Goal: Find specific page/section: Find specific page/section

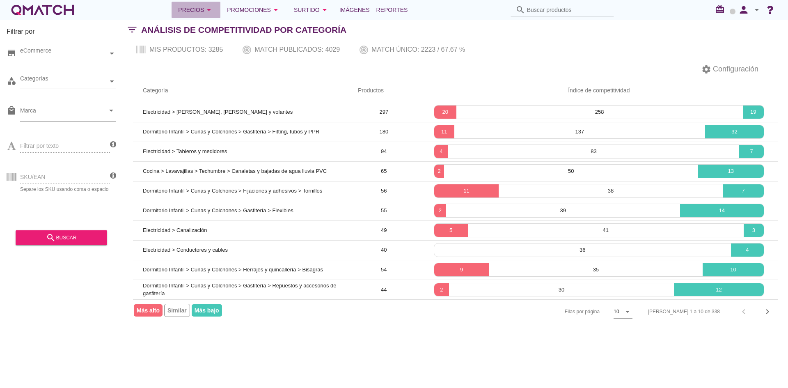
click at [206, 12] on icon "arrow_drop_down" at bounding box center [209, 10] width 10 height 10
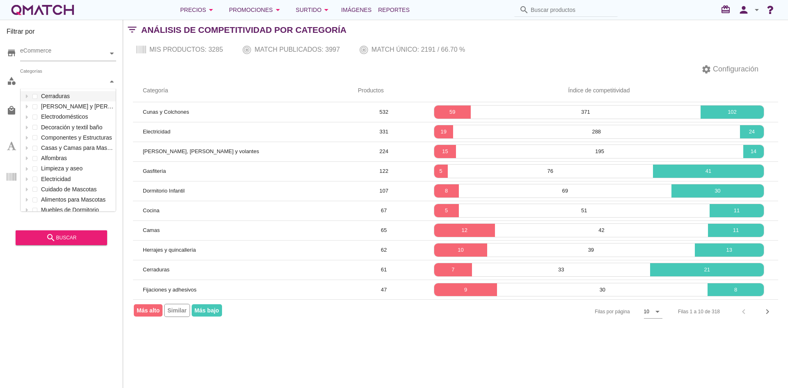
click at [64, 79] on div "Categorías" at bounding box center [64, 81] width 88 height 9
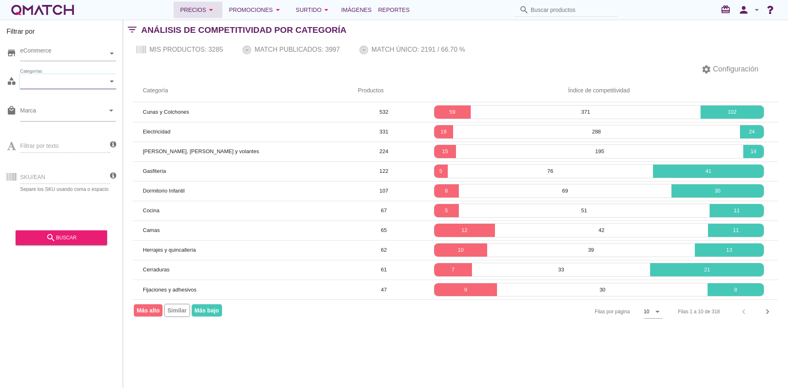
click at [203, 9] on div "Precios arrow_drop_down" at bounding box center [198, 10] width 36 height 10
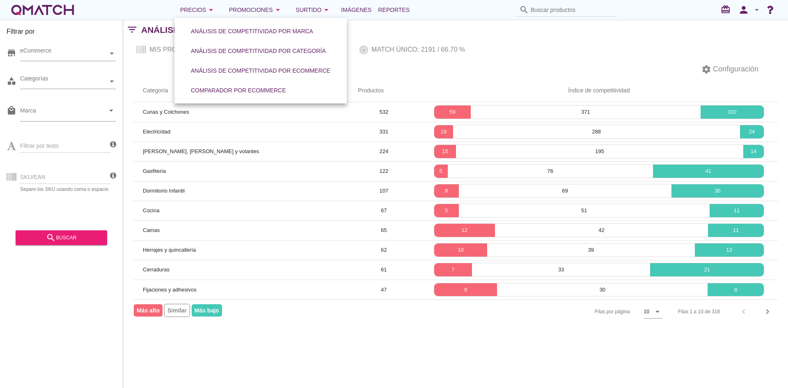
click at [135, 73] on div "settings Configuración" at bounding box center [455, 69] width 665 height 20
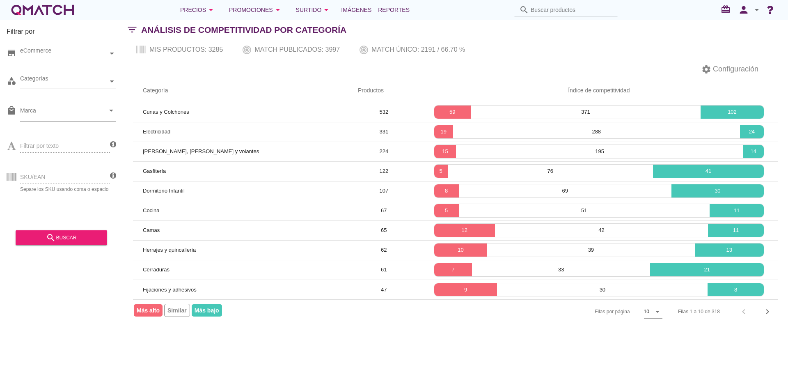
click at [99, 77] on div "Categorías" at bounding box center [64, 81] width 88 height 9
click at [151, 70] on div "settings Configuración" at bounding box center [455, 69] width 665 height 20
click at [84, 82] on div "Categorías" at bounding box center [64, 81] width 88 height 9
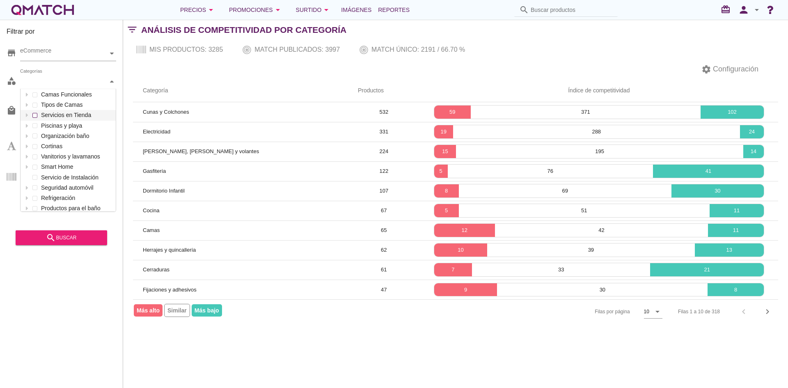
scroll to position [1215, 0]
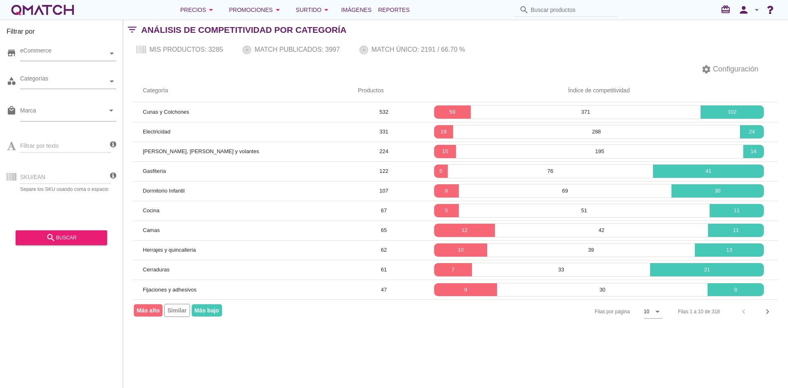
click at [180, 73] on div "settings Configuración" at bounding box center [455, 69] width 665 height 20
click at [659, 315] on icon "arrow_drop_down" at bounding box center [657, 311] width 10 height 10
click at [650, 350] on div "50" at bounding box center [653, 348] width 18 height 10
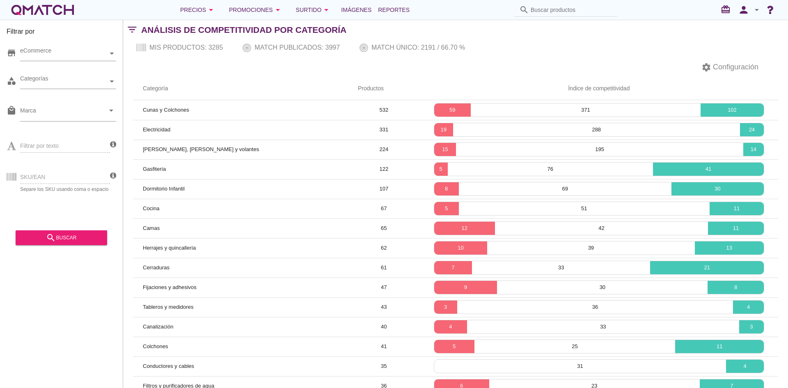
scroll to position [0, 0]
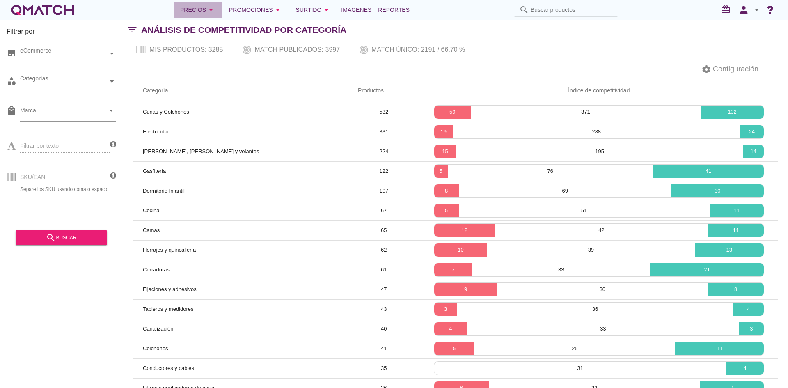
click at [215, 7] on icon "arrow_drop_down" at bounding box center [211, 10] width 10 height 10
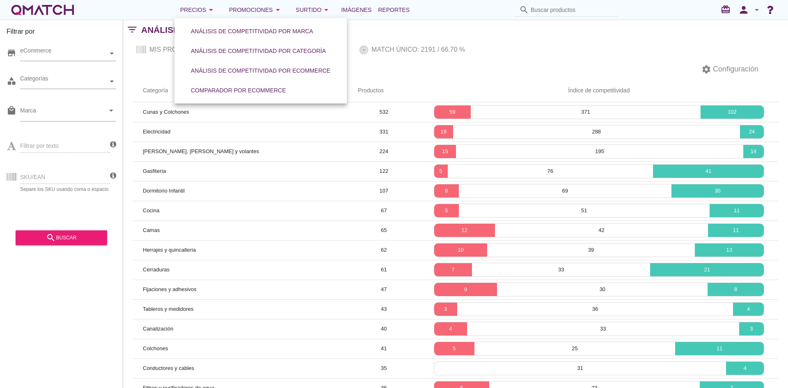
click at [145, 70] on div "settings Configuración" at bounding box center [455, 69] width 665 height 20
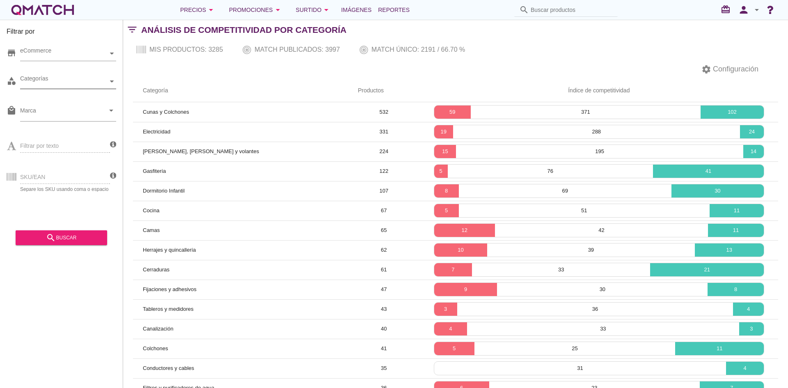
click at [71, 74] on div "Categorías" at bounding box center [64, 81] width 88 height 14
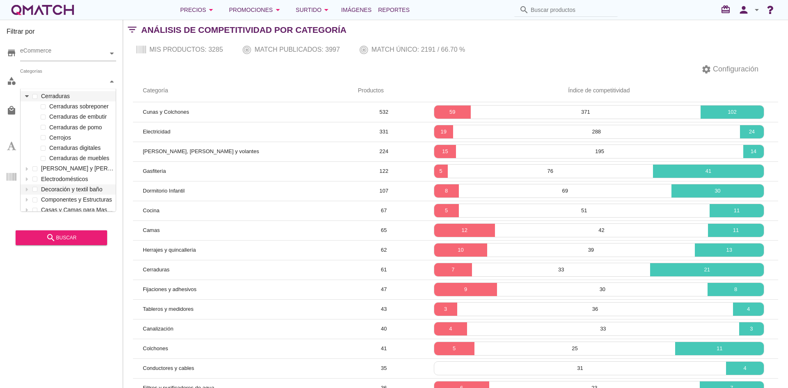
click at [26, 96] on icon at bounding box center [27, 96] width 4 height 2
click at [217, 71] on div "settings Configuración" at bounding box center [455, 69] width 665 height 20
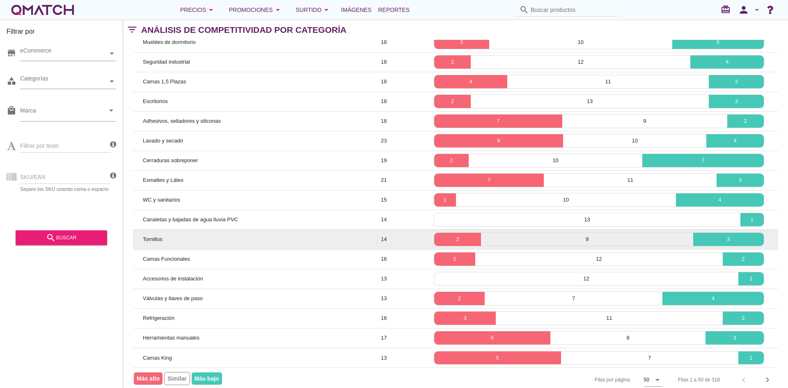
scroll to position [729, 0]
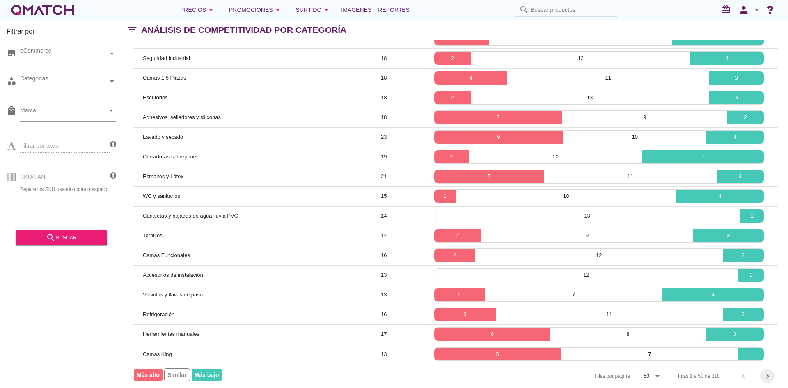
click at [766, 371] on icon "chevron_right" at bounding box center [767, 376] width 10 height 10
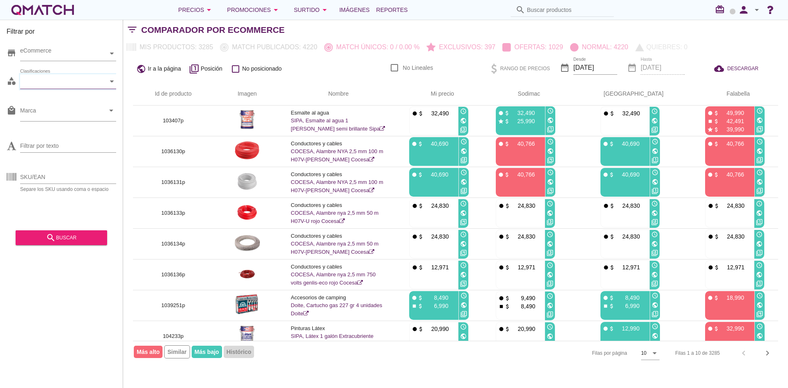
click at [74, 87] on div "Clasificaciones" at bounding box center [64, 81] width 88 height 14
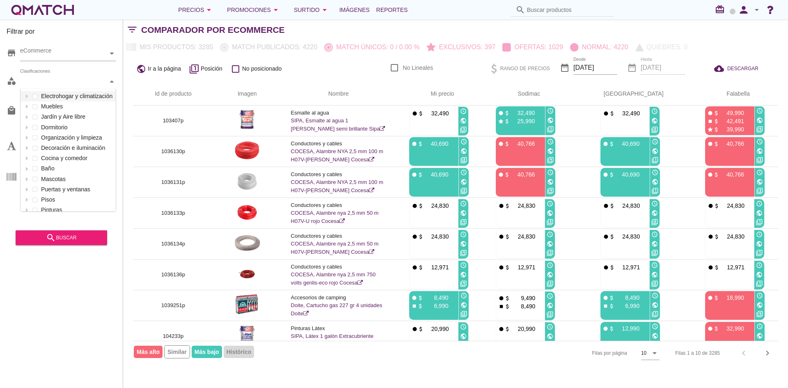
scroll to position [122, 95]
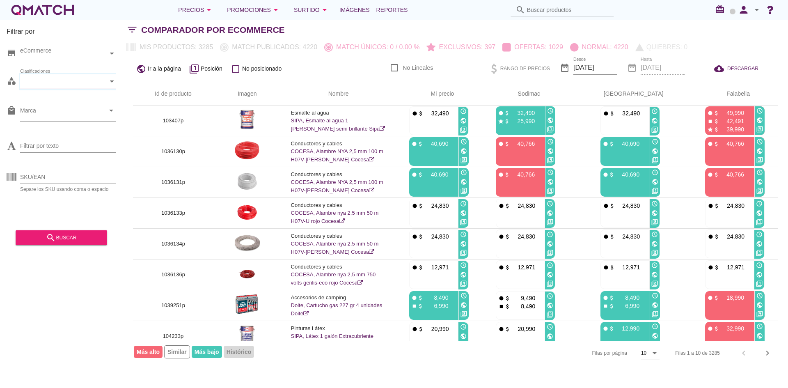
click at [54, 84] on div "Clasificaciones" at bounding box center [64, 81] width 88 height 9
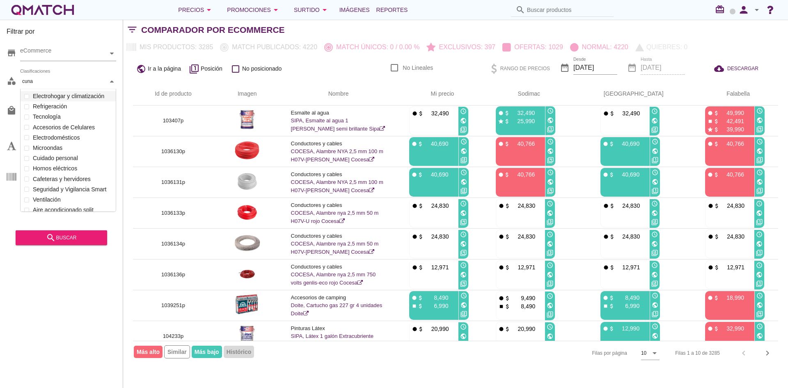
scroll to position [16, 97]
type input "cunas"
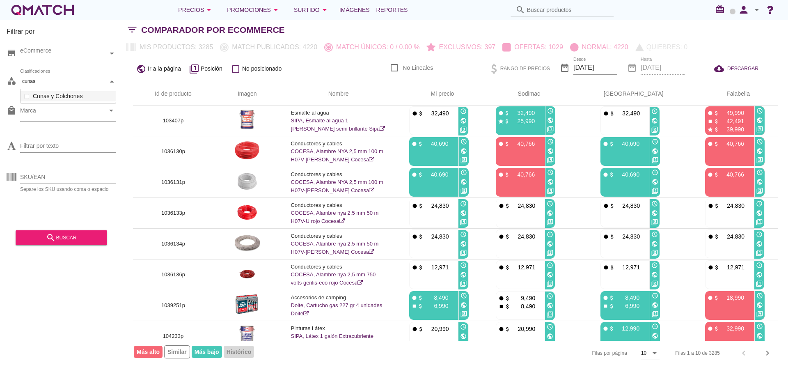
drag, startPoint x: 43, startPoint y: 80, endPoint x: 14, endPoint y: 76, distance: 29.3
click at [14, 76] on div "category Clasificaciones cunas cunas Electrohogar y climatización Muebles Jardí…" at bounding box center [62, 83] width 110 height 25
click at [27, 81] on input "cunas" at bounding box center [31, 81] width 19 height 8
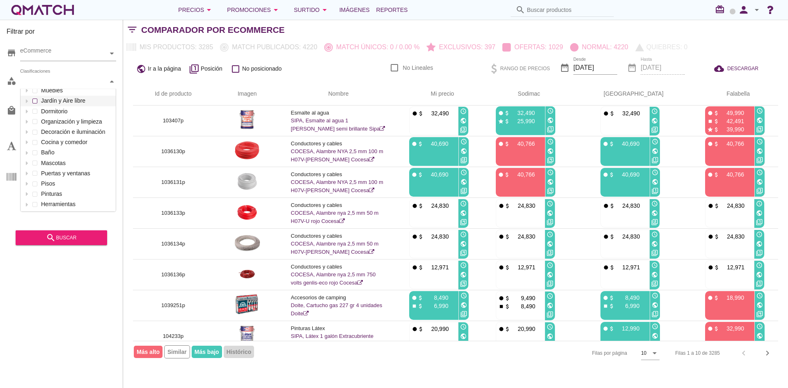
scroll to position [37, 0]
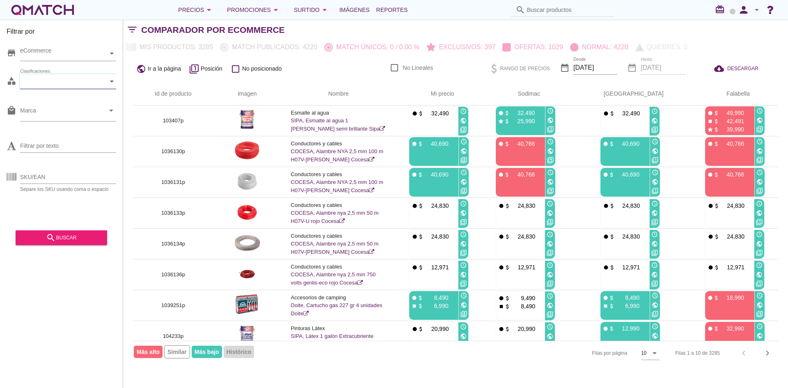
click at [80, 83] on div "Clasificaciones" at bounding box center [64, 81] width 88 height 9
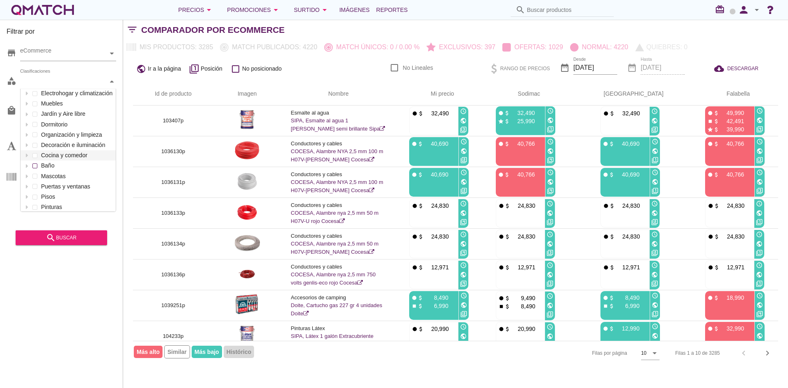
scroll to position [0, 0]
click at [49, 84] on div "Clasificaciones" at bounding box center [64, 81] width 88 height 9
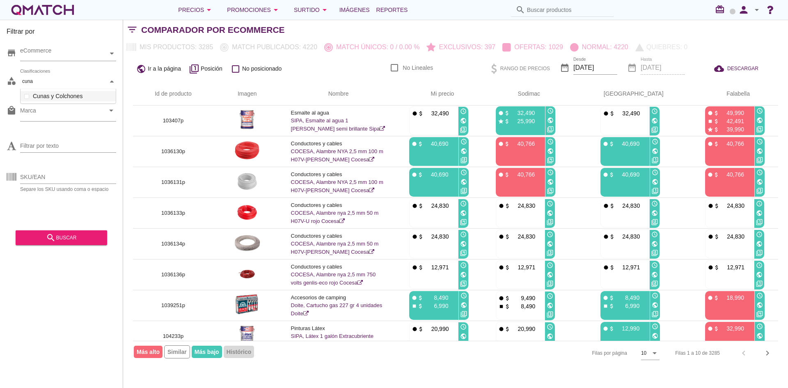
scroll to position [16, 97]
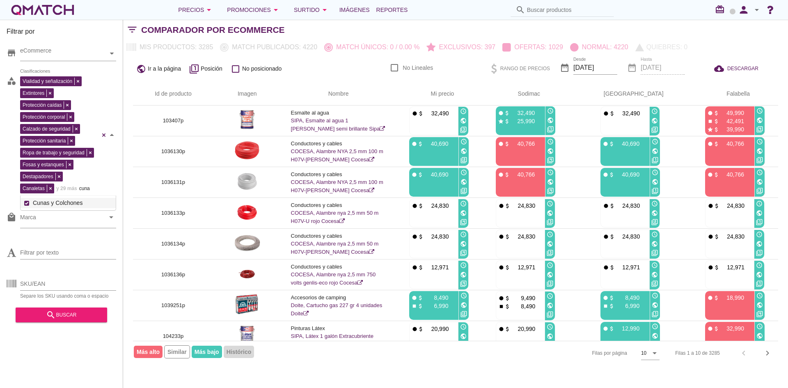
click at [49, 96] on div "Vialidad y señalización Extintores Protección caídas Protección corporal Calzad…" at bounding box center [68, 134] width 96 height 121
click at [107, 130] on div "store eCommerce category Vialidad y señalización Extintores Protección caídas P…" at bounding box center [62, 171] width 110 height 262
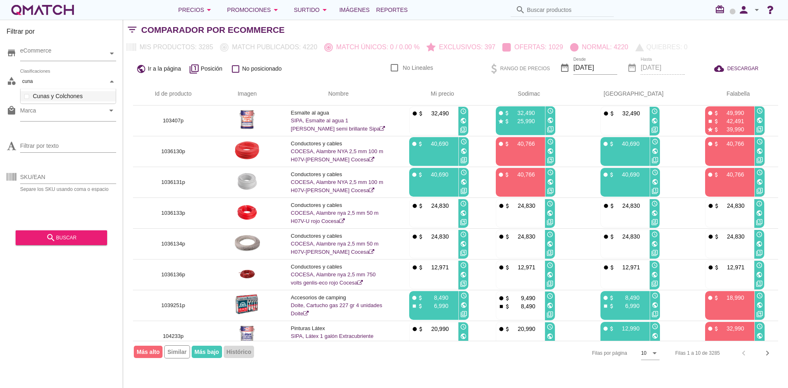
type input "cuna"
click at [0, 96] on div "Filtrar por store eCommerce category Clasificaciones local_mall Marca arrow_dro…" at bounding box center [61, 204] width 123 height 368
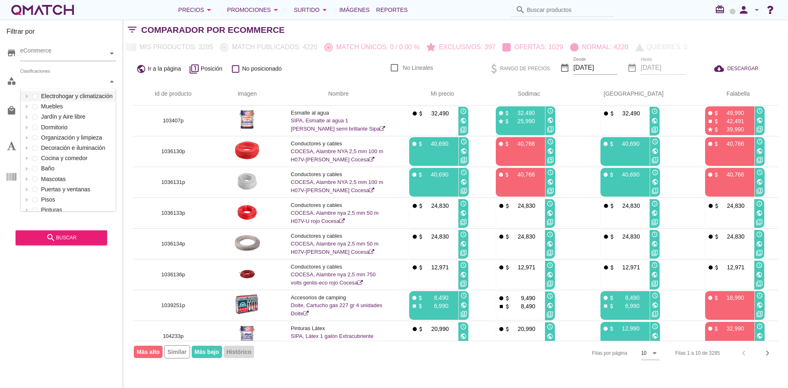
click at [63, 85] on div "Clasificaciones" at bounding box center [64, 81] width 88 height 9
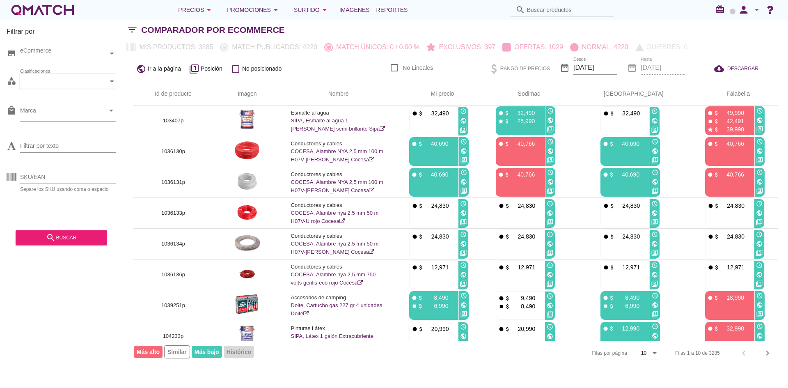
click at [100, 77] on div "Clasificaciones" at bounding box center [64, 81] width 88 height 9
click at [66, 97] on label "Antideslizantes" at bounding box center [72, 96] width 83 height 10
type input "antides"
click at [101, 81] on div "Antideslizantes Clasificaciones" at bounding box center [68, 81] width 96 height 15
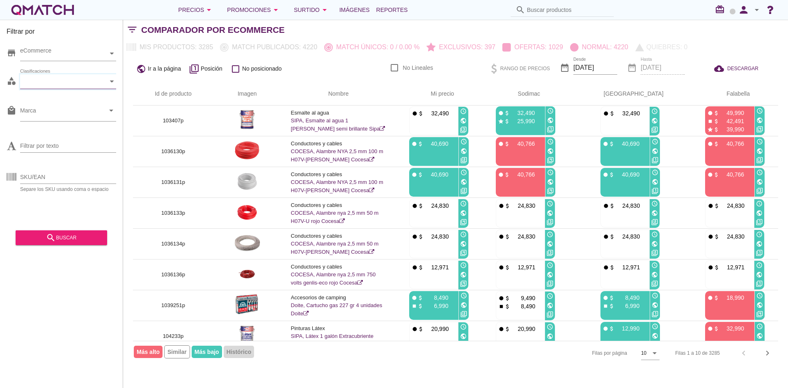
click at [70, 84] on div "Clasificaciones" at bounding box center [64, 81] width 88 height 9
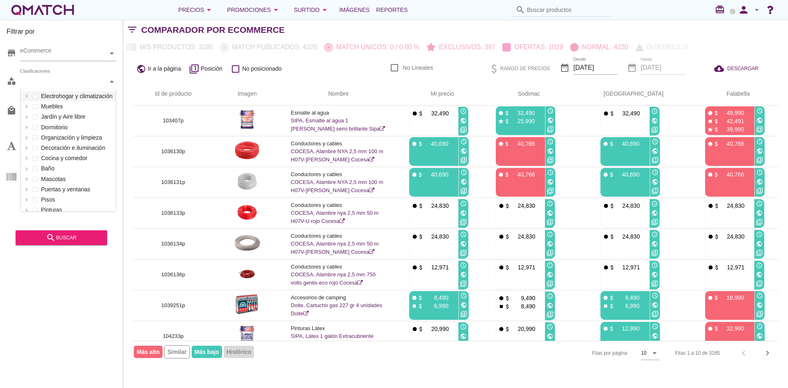
scroll to position [122, 95]
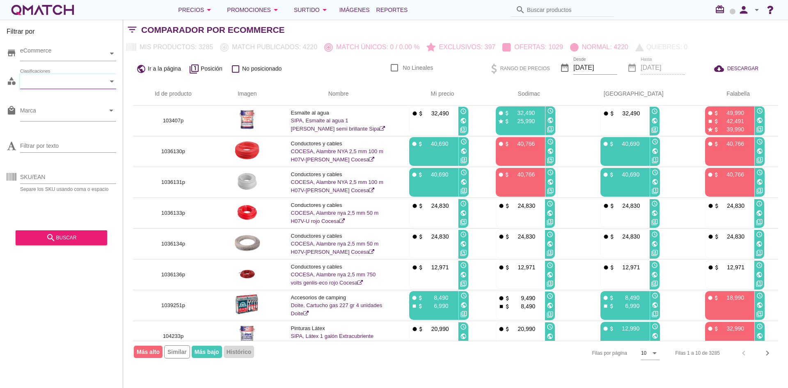
click at [57, 82] on div "Clasificaciones" at bounding box center [64, 81] width 88 height 9
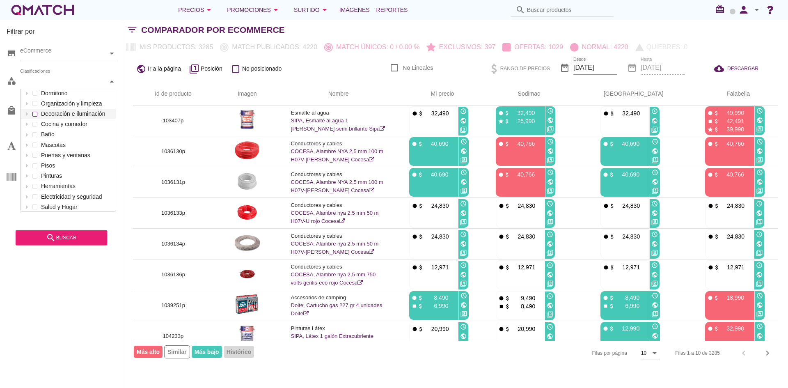
scroll to position [37, 0]
click at [64, 84] on div "Clasificaciones" at bounding box center [64, 81] width 88 height 9
click at [28, 164] on icon at bounding box center [27, 163] width 4 height 4
click at [32, 174] on div at bounding box center [35, 173] width 8 height 10
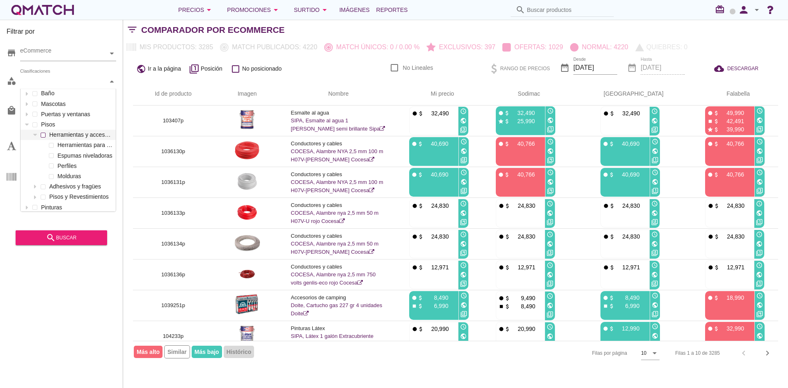
scroll to position [78, 0]
click at [37, 184] on div at bounding box center [35, 183] width 8 height 10
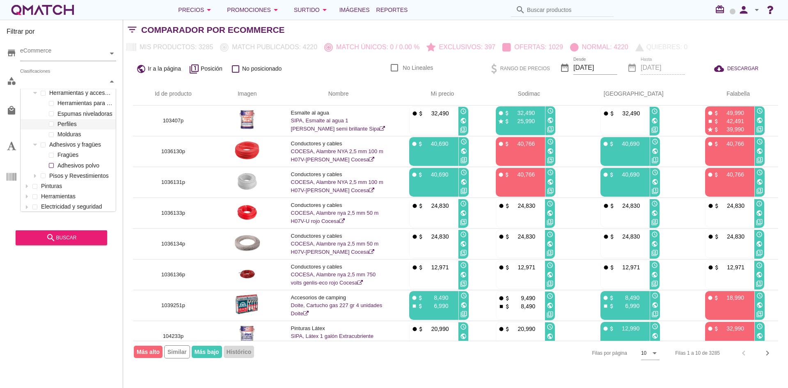
scroll to position [119, 0]
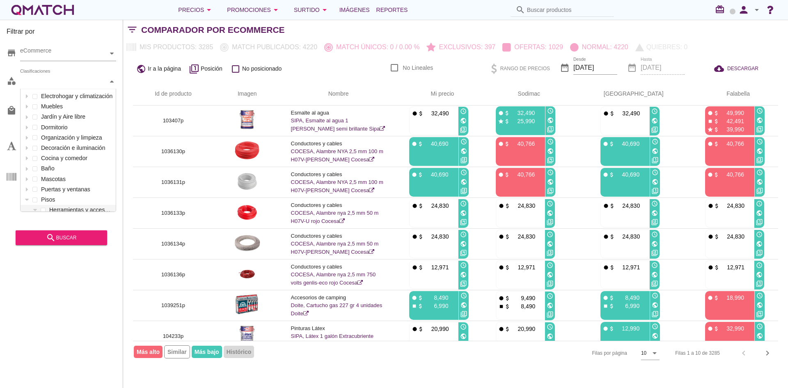
click at [61, 78] on div "Clasificaciones" at bounding box center [64, 81] width 88 height 9
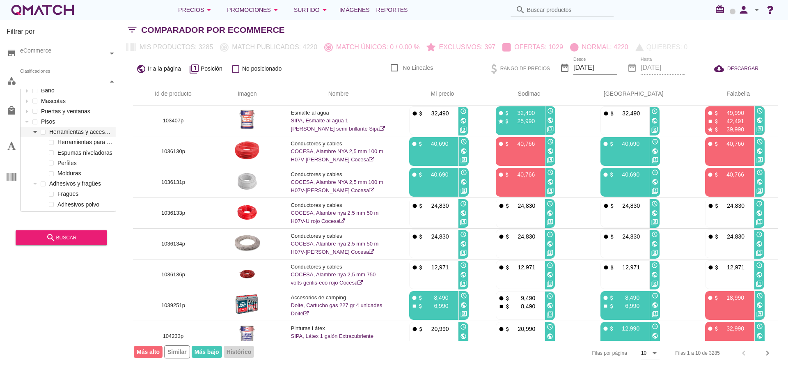
click at [37, 133] on div at bounding box center [35, 132] width 8 height 10
click at [37, 171] on div at bounding box center [35, 173] width 8 height 10
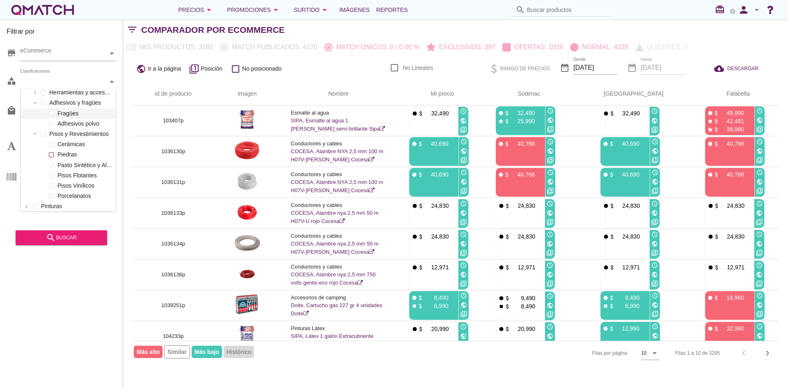
scroll to position [119, 0]
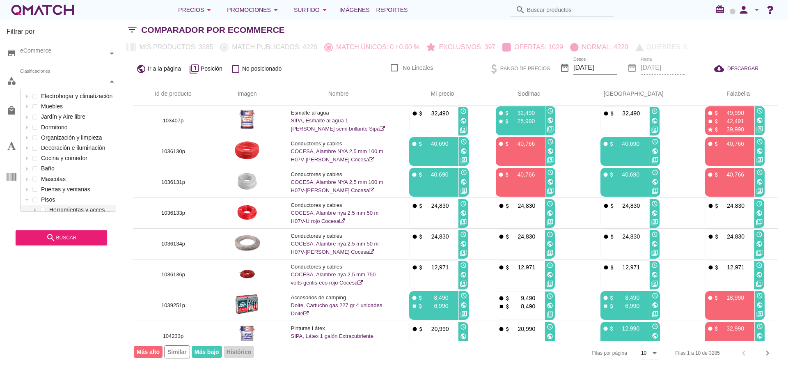
click at [60, 85] on div "Clasificaciones" at bounding box center [64, 81] width 88 height 9
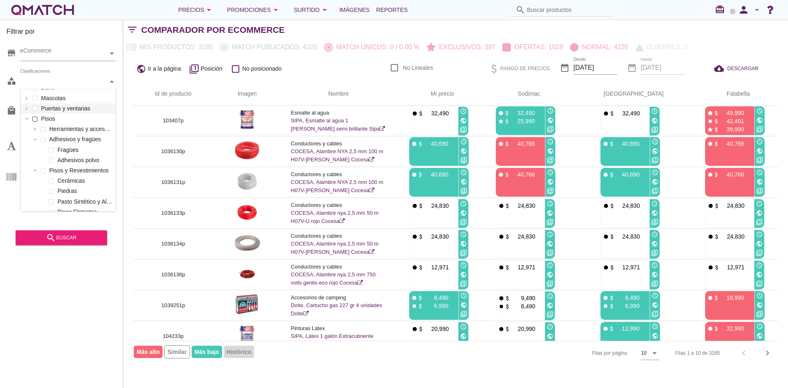
scroll to position [78, 0]
click at [35, 131] on icon at bounding box center [35, 132] width 4 height 2
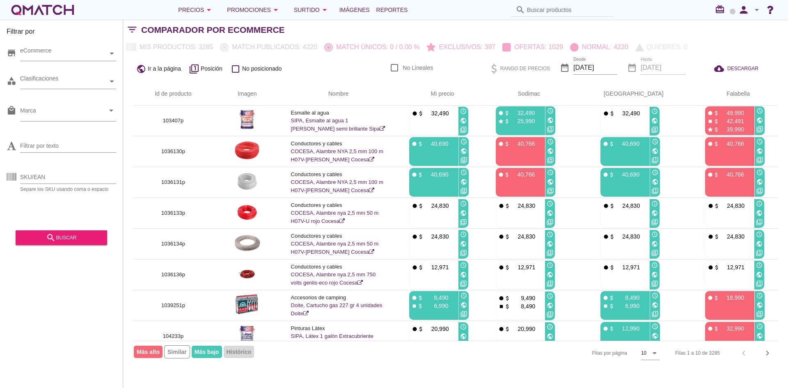
click at [80, 89] on div "category Clasificaciones" at bounding box center [62, 83] width 110 height 25
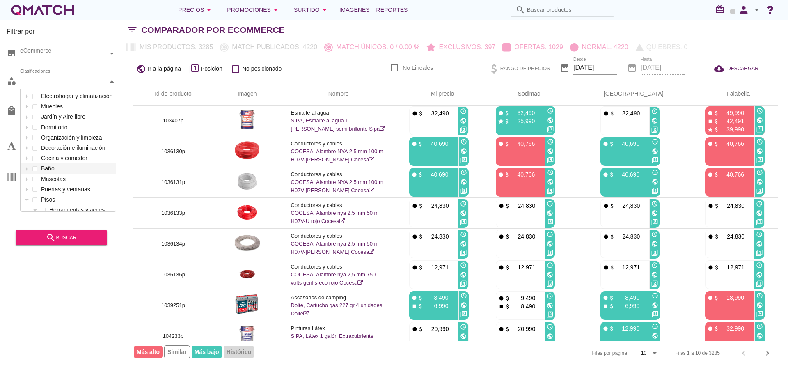
click at [78, 87] on div "Clasificaciones" at bounding box center [64, 81] width 88 height 14
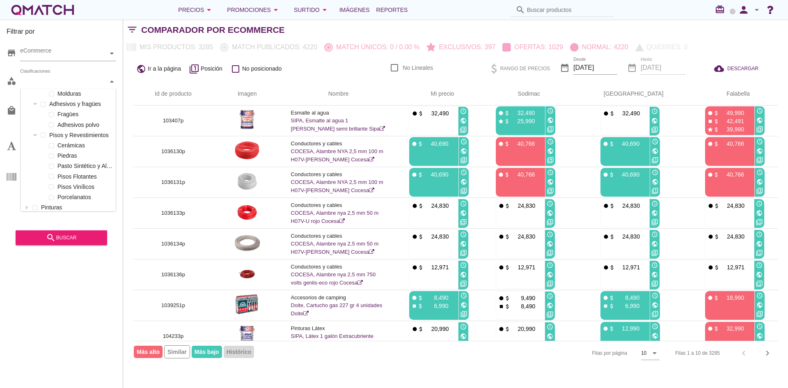
scroll to position [160, 0]
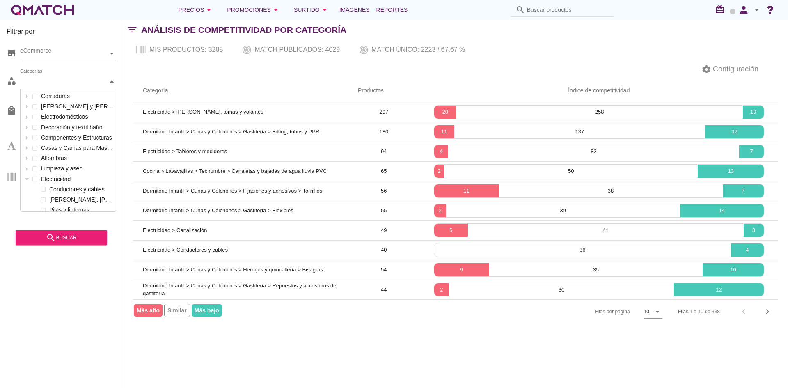
click at [75, 75] on div "Categorías" at bounding box center [64, 81] width 88 height 14
click at [26, 97] on icon at bounding box center [27, 97] width 4 height 4
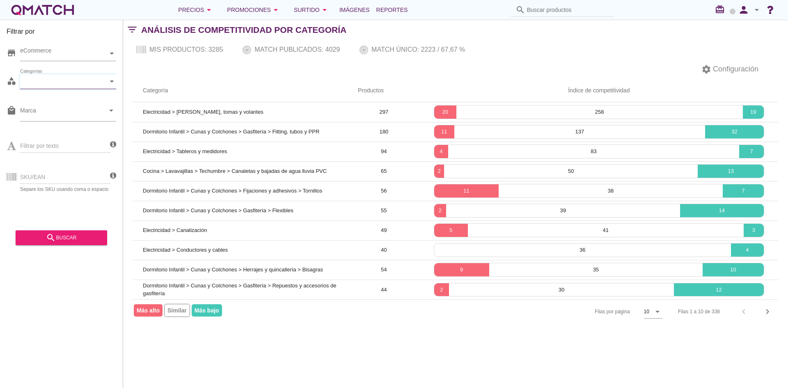
click at [108, 84] on div at bounding box center [112, 81] width 8 height 14
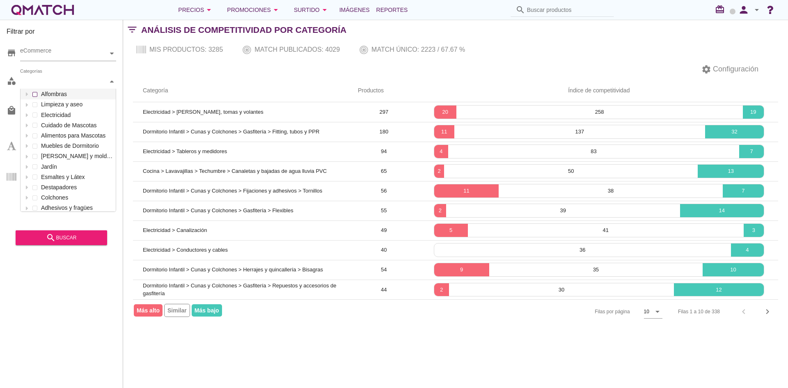
scroll to position [0, 0]
click at [29, 179] on div at bounding box center [27, 179] width 8 height 10
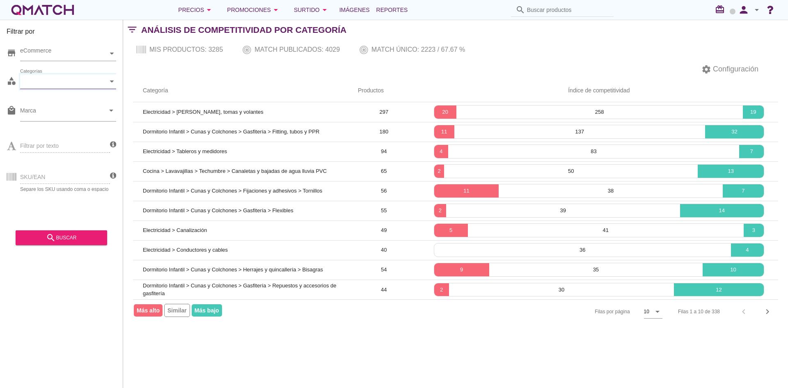
click at [187, 70] on div "settings Configuración" at bounding box center [455, 69] width 665 height 20
click at [106, 83] on div "Categorías" at bounding box center [64, 81] width 88 height 9
click at [111, 84] on div at bounding box center [112, 81] width 8 height 14
click at [112, 80] on icon at bounding box center [112, 81] width 4 height 2
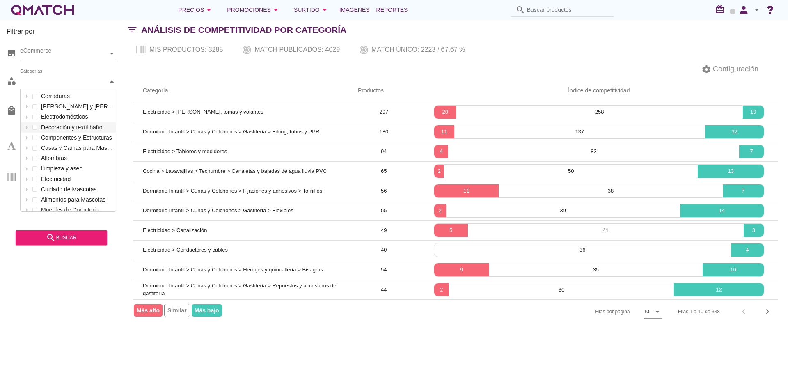
scroll to position [122, 95]
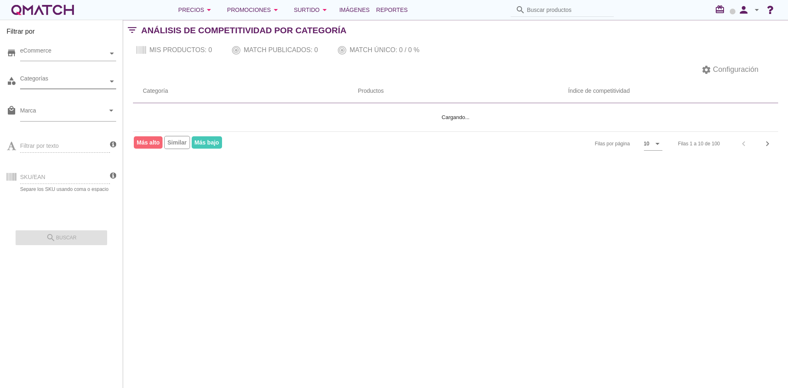
drag, startPoint x: 67, startPoint y: 77, endPoint x: 62, endPoint y: 85, distance: 9.0
click at [66, 77] on div "Categorías" at bounding box center [64, 81] width 88 height 9
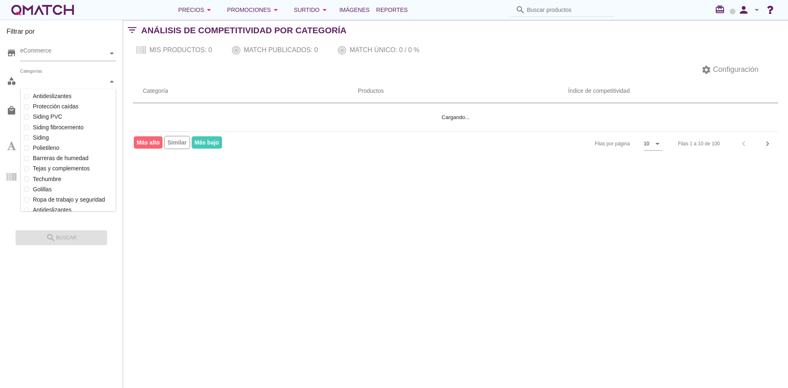
click at [62, 85] on div "Categorías" at bounding box center [64, 81] width 88 height 9
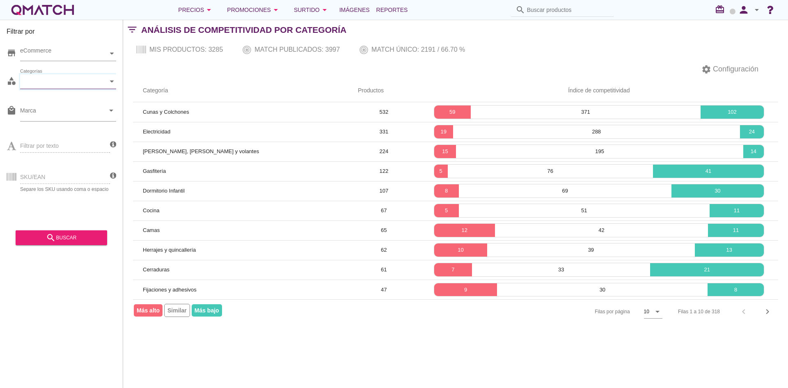
click at [107, 80] on div "Categorías" at bounding box center [64, 81] width 88 height 9
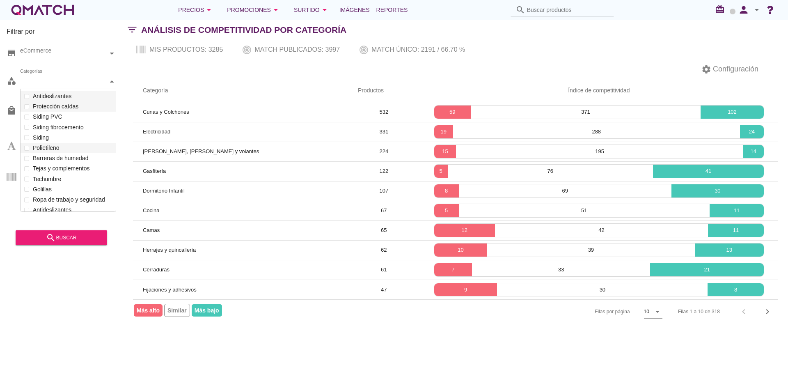
click at [115, 80] on div at bounding box center [112, 81] width 8 height 14
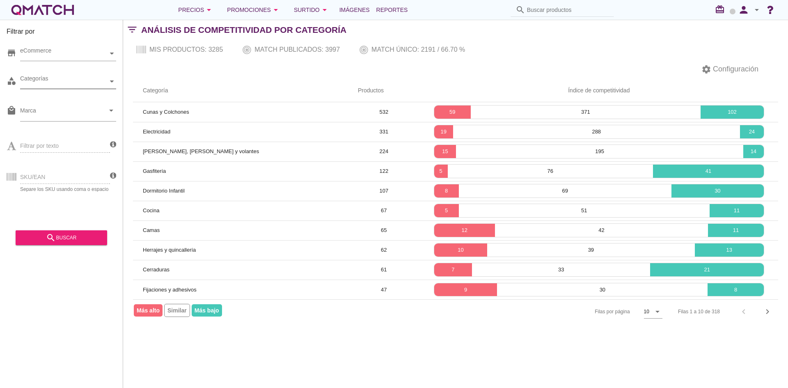
click at [52, 82] on div "Categorías" at bounding box center [64, 81] width 88 height 9
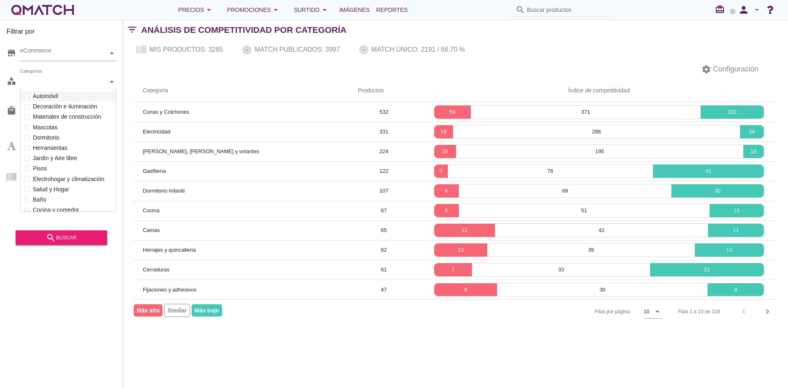
scroll to position [122, 95]
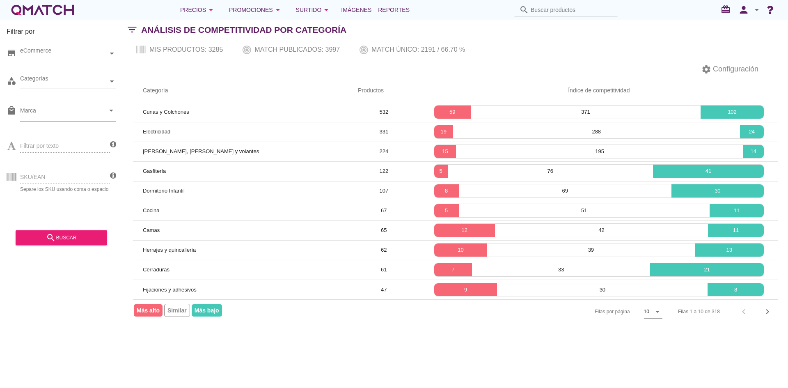
click at [72, 82] on div "Categorías" at bounding box center [64, 81] width 88 height 9
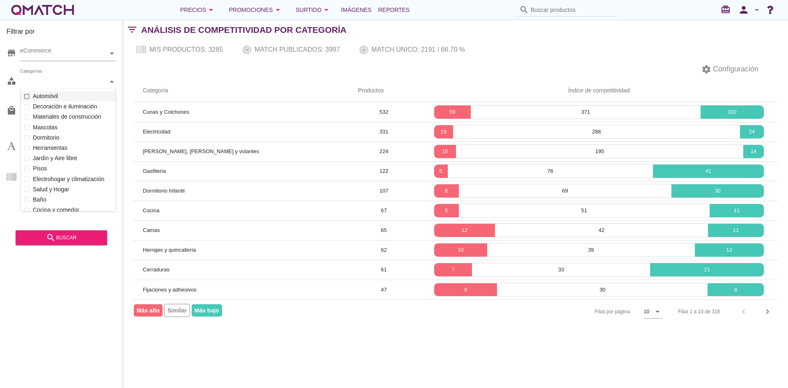
click at [48, 98] on label "Automóvil" at bounding box center [72, 96] width 83 height 10
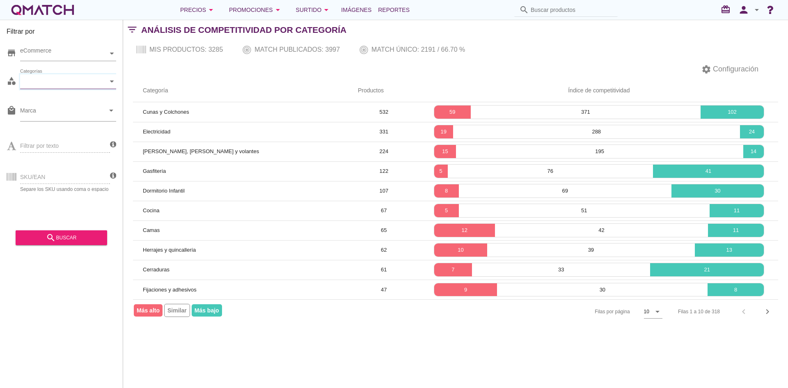
click at [70, 87] on div "Categorías" at bounding box center [64, 81] width 88 height 14
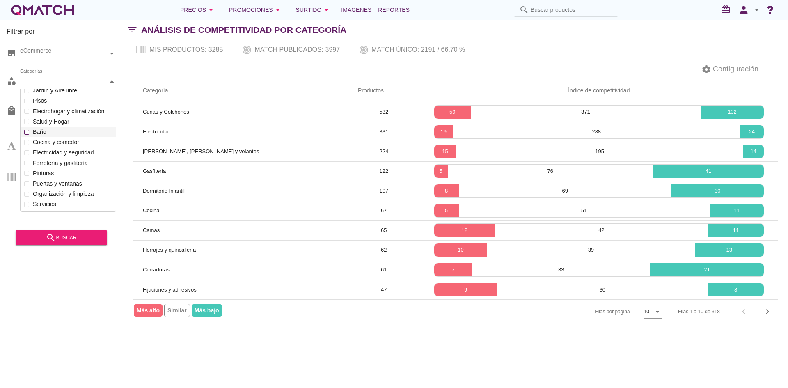
scroll to position [78, 0]
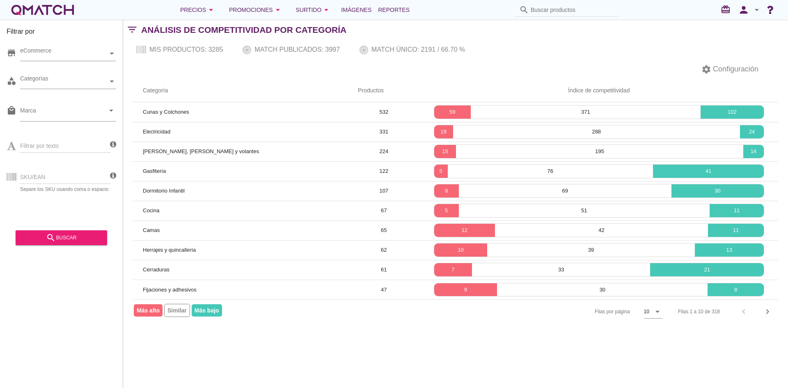
click at [113, 89] on div "category Categorías" at bounding box center [62, 83] width 110 height 25
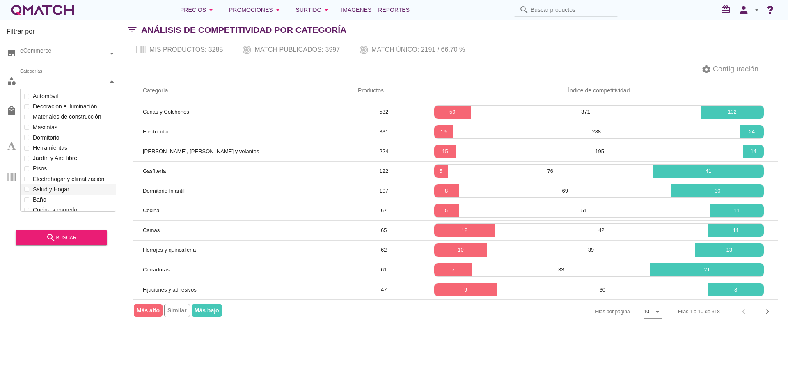
click at [110, 84] on div at bounding box center [112, 81] width 8 height 14
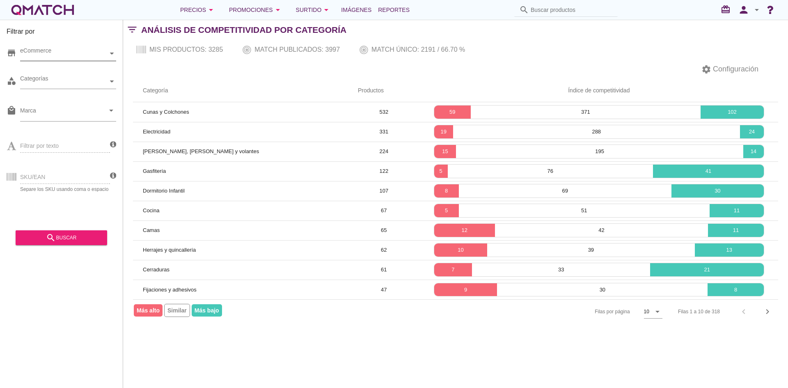
click at [102, 54] on div "eCommerce" at bounding box center [64, 53] width 88 height 9
click at [86, 91] on div "category Categorías" at bounding box center [62, 83] width 110 height 25
click at [89, 84] on div "Categorías" at bounding box center [64, 81] width 88 height 9
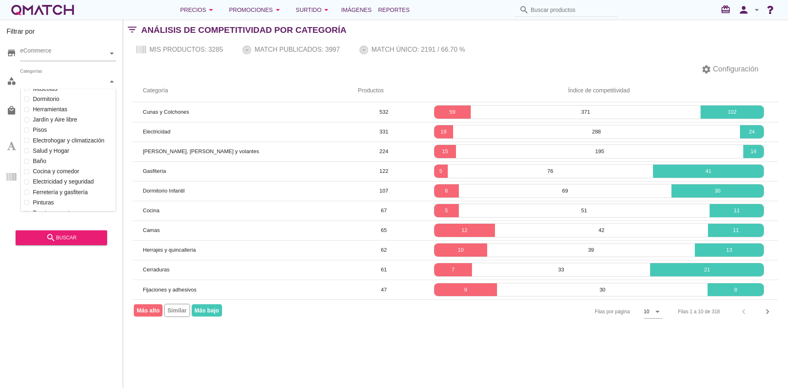
scroll to position [37, 0]
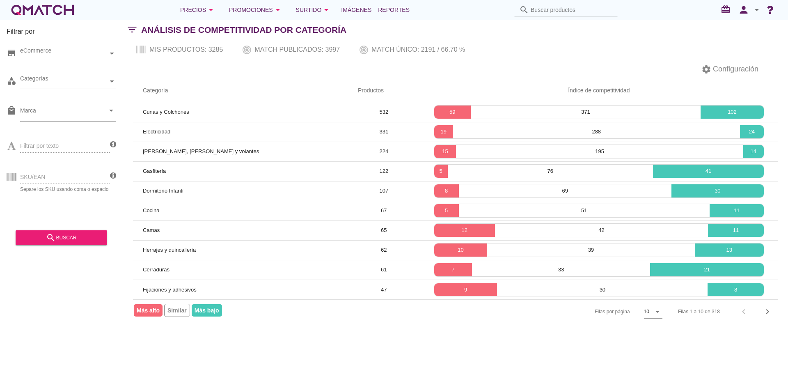
click at [271, 71] on div "settings Configuración" at bounding box center [455, 69] width 665 height 20
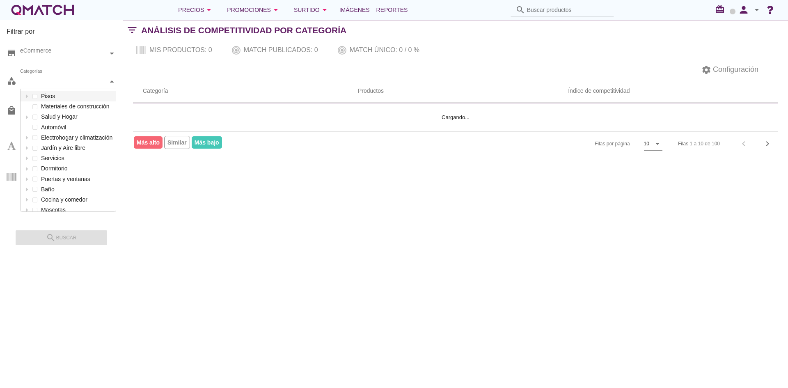
click at [105, 81] on div "Categorías" at bounding box center [64, 81] width 88 height 9
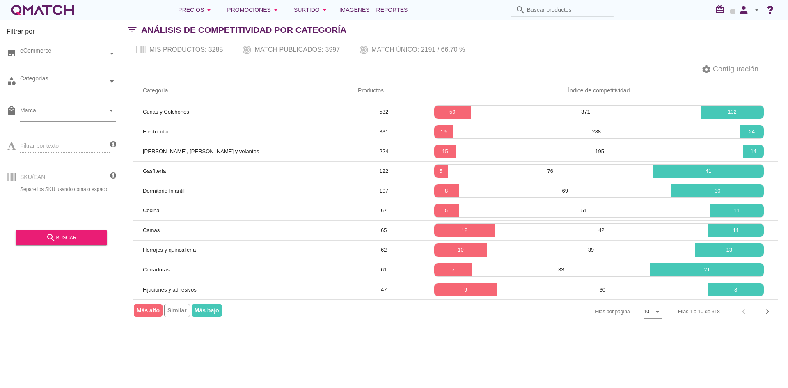
click at [83, 91] on div "category Categorías" at bounding box center [62, 83] width 110 height 25
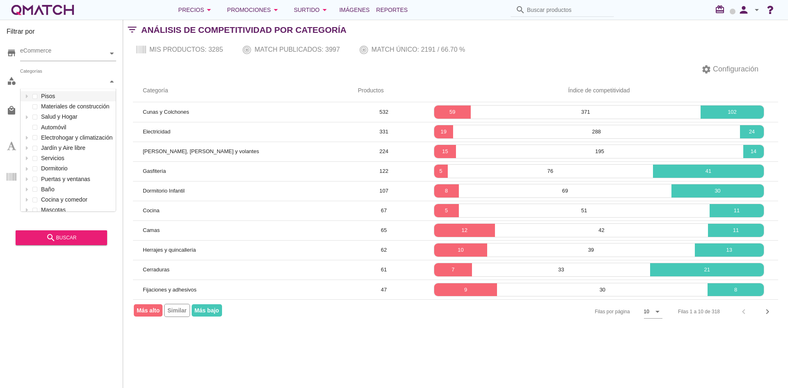
click at [86, 84] on div "Categorías" at bounding box center [64, 81] width 88 height 9
click at [26, 96] on icon at bounding box center [26, 96] width 2 height 4
click at [35, 105] on icon at bounding box center [35, 107] width 4 height 4
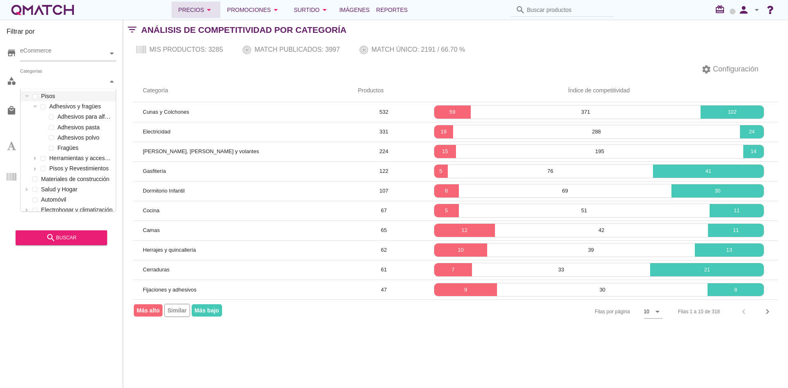
click at [197, 10] on div "Precios arrow_drop_down" at bounding box center [196, 10] width 36 height 10
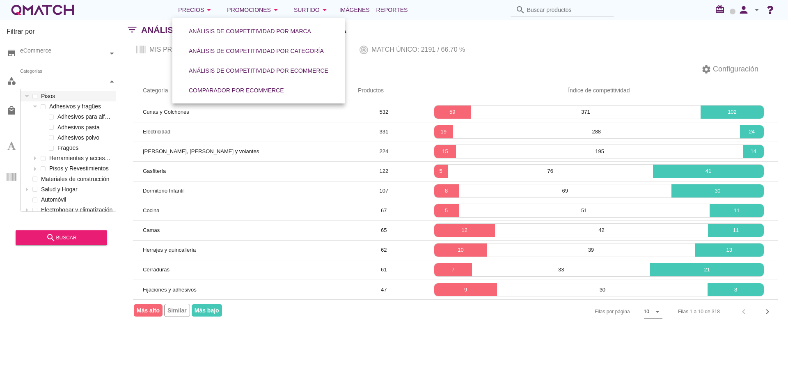
click at [69, 82] on div "Categorías" at bounding box center [64, 81] width 88 height 9
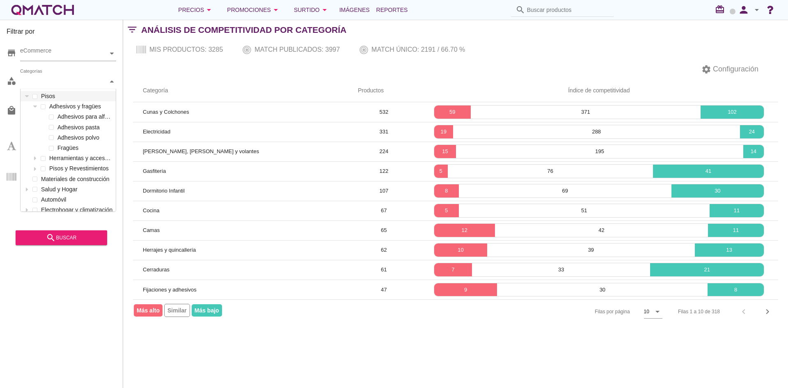
click at [63, 85] on div "Categorías" at bounding box center [64, 81] width 88 height 9
click at [90, 80] on div "Categorías" at bounding box center [64, 81] width 88 height 9
click at [36, 105] on icon at bounding box center [35, 107] width 4 height 4
click at [39, 119] on div "Pisos Adhesivos y fragües Herramientas y accesorios Pisos y Revestimientos" at bounding box center [68, 111] width 95 height 41
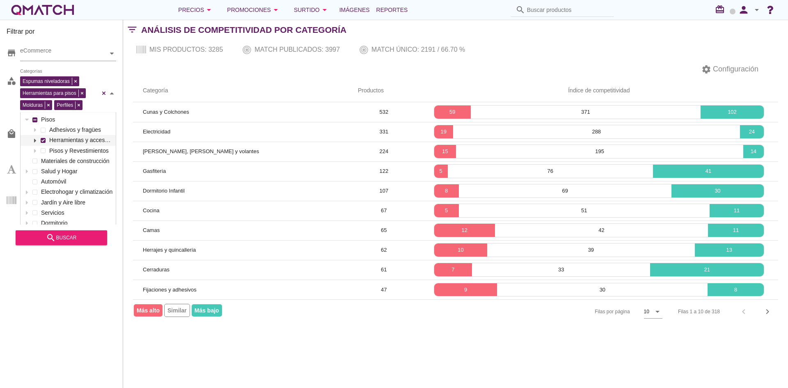
click at [34, 138] on div at bounding box center [35, 140] width 8 height 10
click at [44, 142] on div "Herramientas y accesorios Espumas niveladoras Herramientas para pisos Molduras …" at bounding box center [68, 161] width 95 height 52
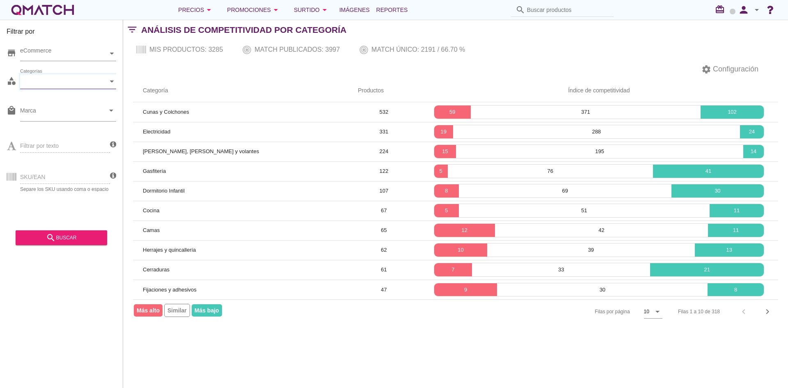
click at [84, 92] on div "category Categorías" at bounding box center [62, 83] width 110 height 25
click at [86, 87] on div "Categorías" at bounding box center [64, 81] width 88 height 14
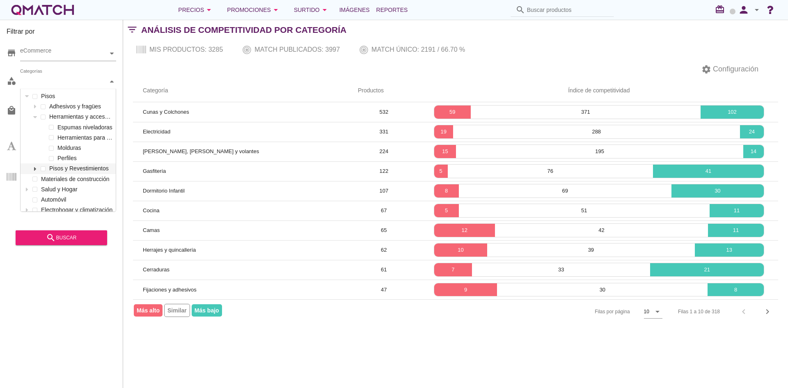
click at [37, 167] on icon at bounding box center [35, 169] width 4 height 4
click at [37, 115] on icon at bounding box center [35, 117] width 4 height 4
click at [34, 128] on icon at bounding box center [35, 128] width 4 height 4
click at [37, 104] on div at bounding box center [35, 106] width 8 height 10
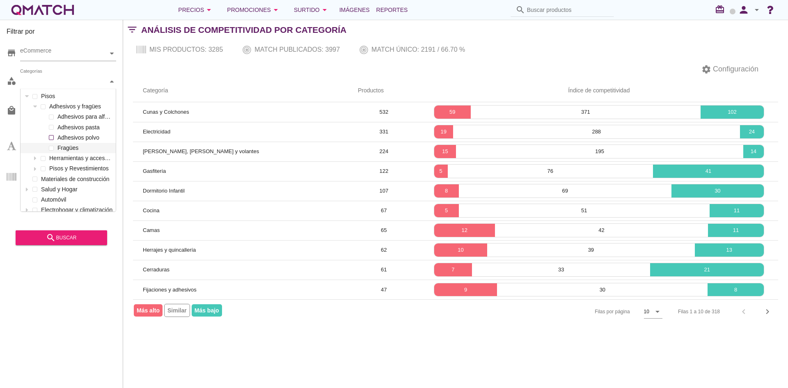
drag, startPoint x: 53, startPoint y: 148, endPoint x: 50, endPoint y: 137, distance: 12.3
click at [53, 147] on span at bounding box center [51, 148] width 5 height 5
click at [50, 137] on div "Adhesivos para alfombras y vinílicos Adhesivos pasta Adhesivos polvo Fragües" at bounding box center [68, 132] width 95 height 41
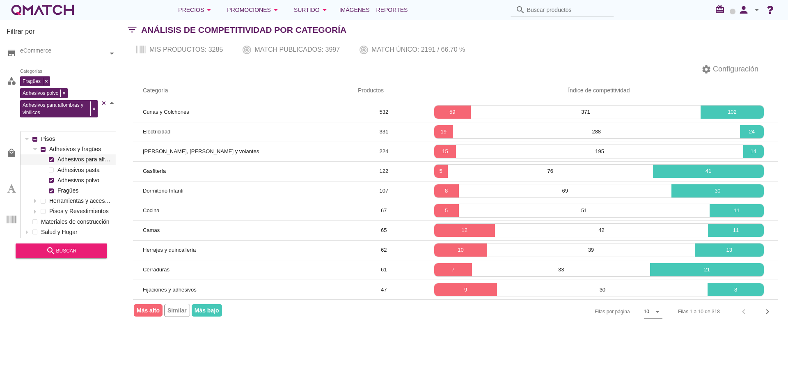
drag, startPoint x: 49, startPoint y: 128, endPoint x: 49, endPoint y: 123, distance: 4.5
click at [49, 127] on div "Fragües Adhesivos polvo Adhesivos para alfombras y vinílicos Categorías Pisos A…" at bounding box center [68, 102] width 96 height 57
click at [50, 165] on div at bounding box center [51, 170] width 8 height 10
click at [55, 256] on icon "search" at bounding box center [51, 251] width 10 height 10
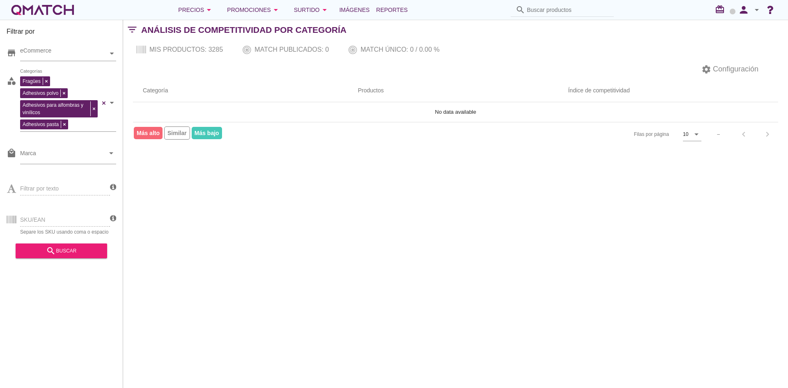
click at [237, 199] on div "Filtrar por store eCommerce category Fragües Adhesivos polvo Adhesivos para alf…" at bounding box center [455, 204] width 665 height 368
